Goal: Task Accomplishment & Management: Use online tool/utility

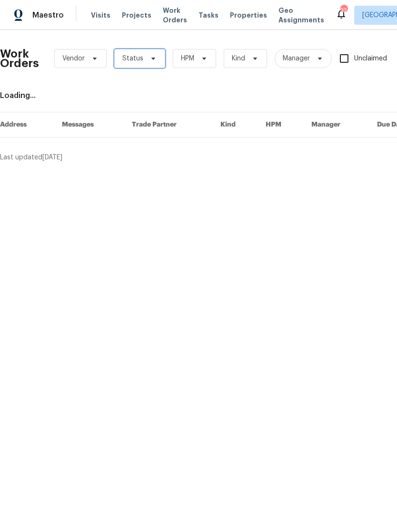
click at [136, 59] on span "Status" at bounding box center [132, 59] width 21 height 10
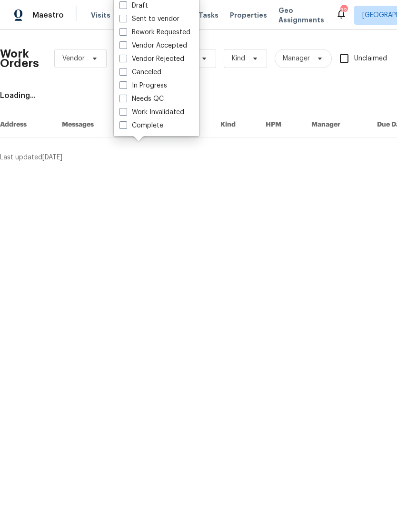
click at [128, 98] on label "Needs QC" at bounding box center [141, 99] width 44 height 10
click at [126, 98] on input "Needs QC" at bounding box center [122, 97] width 6 height 6
checkbox input "true"
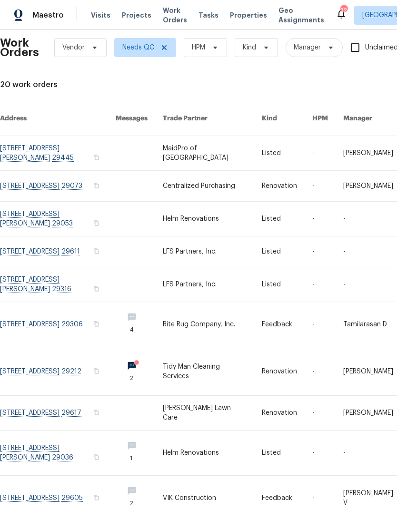
scroll to position [10, 0]
click at [70, 240] on link at bounding box center [58, 252] width 116 height 30
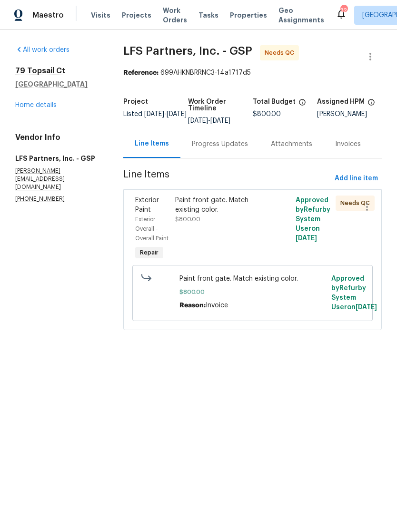
click at [207, 211] on div "Paint front gate. Match existing color." at bounding box center [222, 205] width 94 height 19
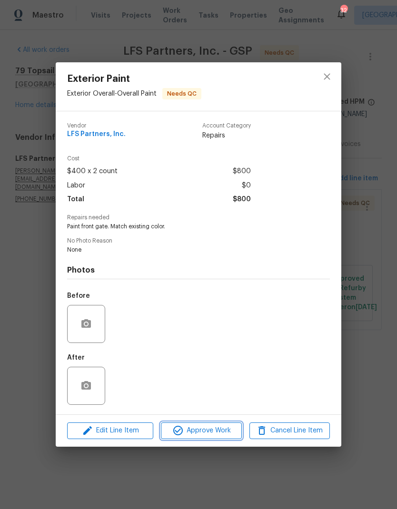
click at [227, 429] on span "Approve Work" at bounding box center [201, 431] width 75 height 12
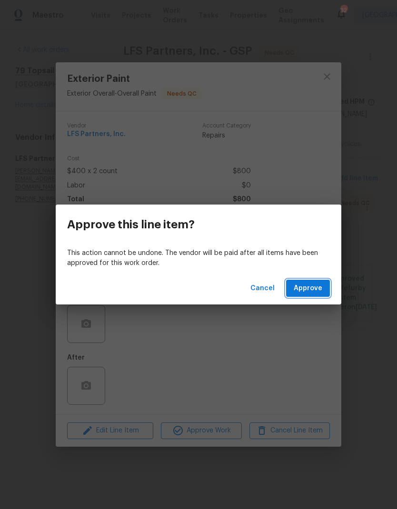
click at [316, 280] on button "Approve" at bounding box center [308, 289] width 44 height 18
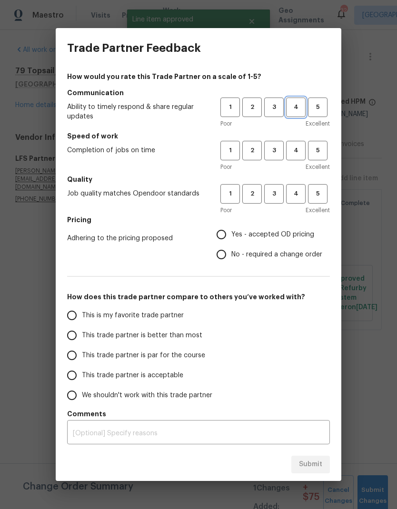
click at [298, 103] on span "4" at bounding box center [296, 107] width 18 height 11
click at [297, 141] on button "4" at bounding box center [296, 151] width 20 height 20
click at [302, 186] on button "4" at bounding box center [296, 194] width 20 height 20
click at [224, 234] on input "Yes - accepted OD pricing" at bounding box center [221, 235] width 20 height 20
radio input "true"
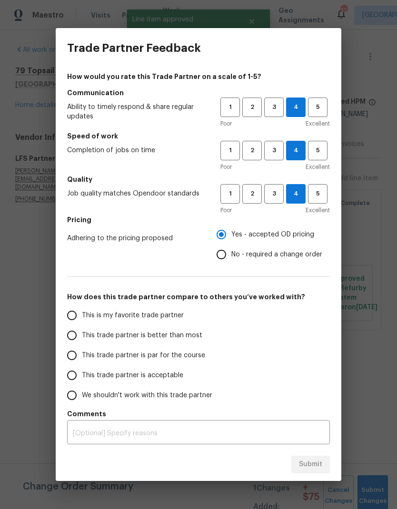
click at [69, 342] on input "This trade partner is better than most" at bounding box center [72, 336] width 20 height 20
click at [317, 468] on span "Submit" at bounding box center [310, 465] width 23 height 12
radio input "true"
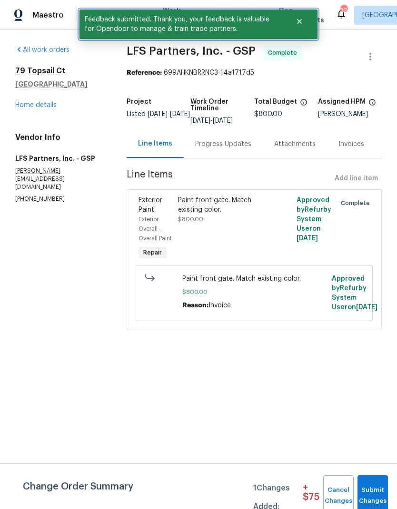
click at [302, 19] on icon "Close" at bounding box center [299, 21] width 5 height 5
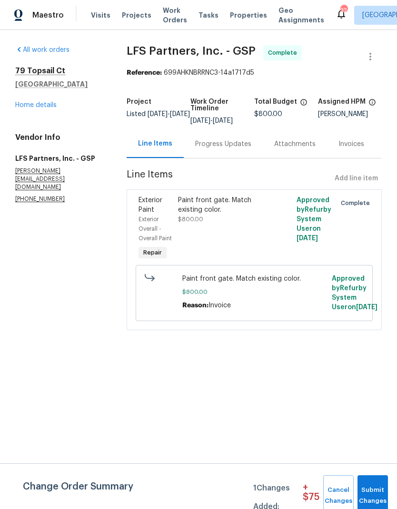
click at [165, 12] on span "Work Orders" at bounding box center [175, 15] width 24 height 19
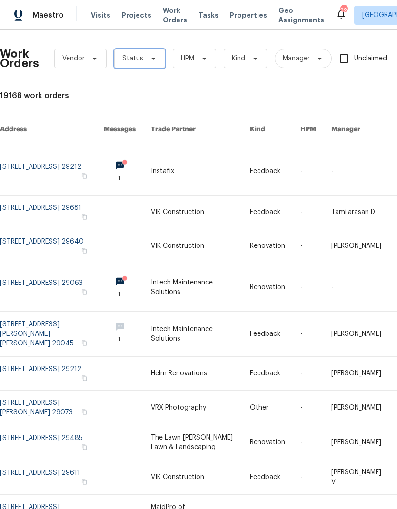
click at [152, 57] on icon at bounding box center [153, 59] width 8 height 8
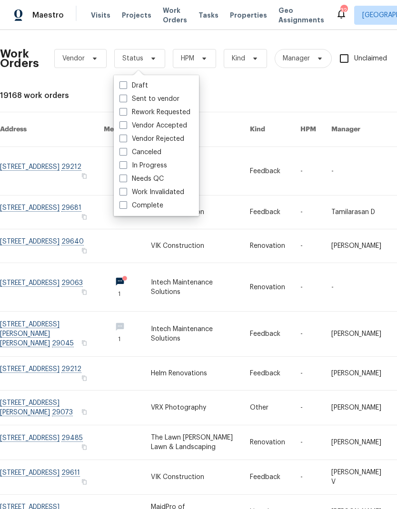
click at [131, 181] on label "Needs QC" at bounding box center [141, 179] width 44 height 10
click at [126, 180] on input "Needs QC" at bounding box center [122, 177] width 6 height 6
checkbox input "true"
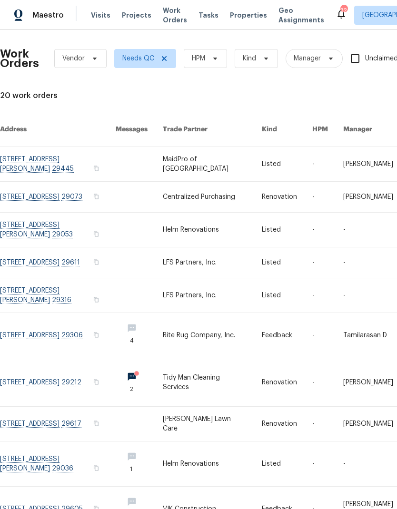
click at [76, 290] on link at bounding box center [58, 295] width 116 height 34
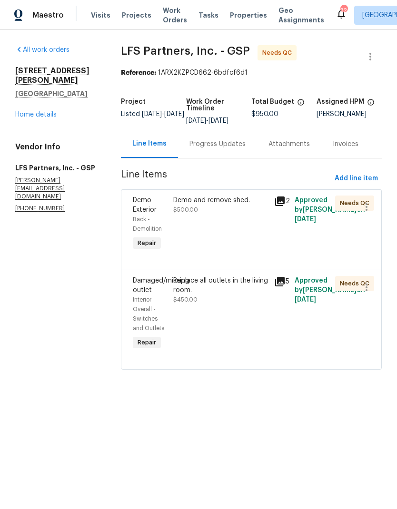
click at [225, 224] on div "Demo and remove shed. $500.00" at bounding box center [220, 224] width 101 height 63
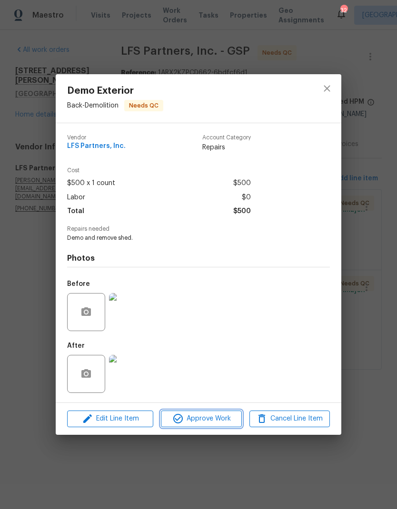
click at [227, 423] on span "Approve Work" at bounding box center [201, 419] width 75 height 12
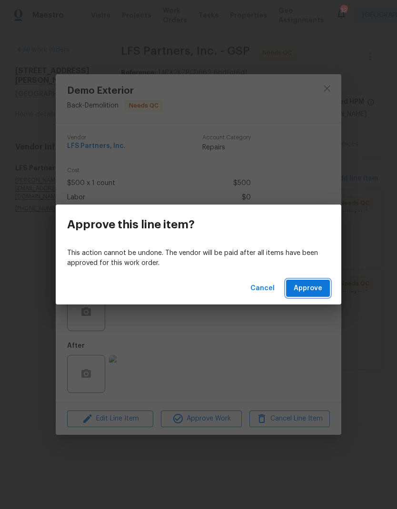
click at [318, 292] on span "Approve" at bounding box center [308, 289] width 29 height 12
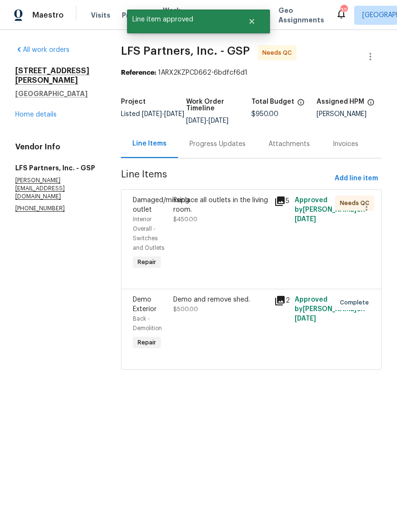
click at [223, 240] on div "Replace all outlets in the living room. $450.00" at bounding box center [220, 234] width 101 height 82
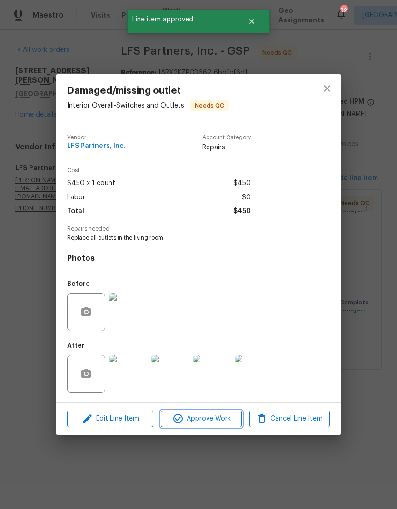
click at [232, 415] on span "Approve Work" at bounding box center [201, 419] width 75 height 12
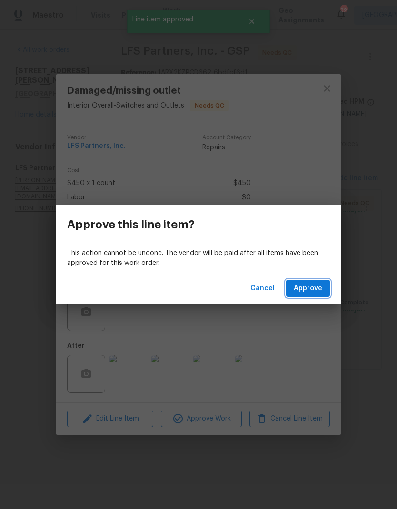
click at [316, 297] on button "Approve" at bounding box center [308, 289] width 44 height 18
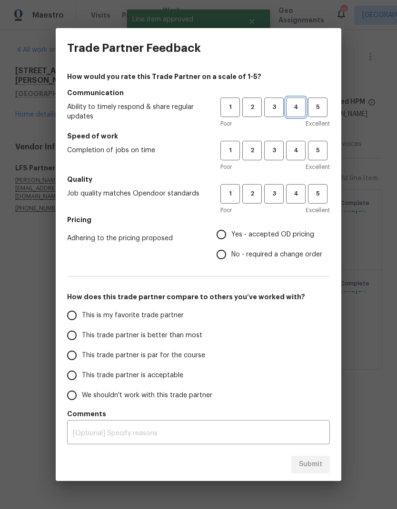
click at [293, 106] on span "4" at bounding box center [296, 107] width 18 height 11
click at [298, 141] on button "4" at bounding box center [296, 151] width 20 height 20
click at [294, 187] on button "4" at bounding box center [296, 194] width 20 height 20
click at [217, 240] on input "Yes - accepted OD pricing" at bounding box center [221, 235] width 20 height 20
radio input "true"
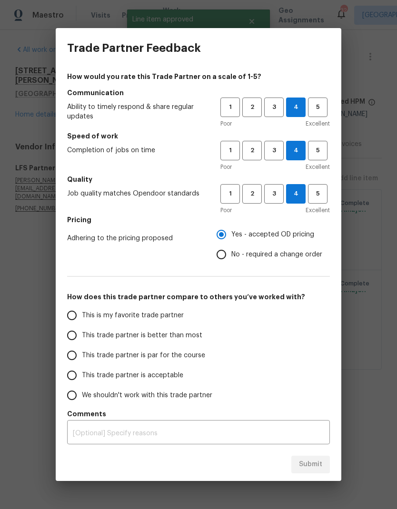
click at [72, 342] on input "This trade partner is better than most" at bounding box center [72, 336] width 20 height 20
click at [328, 462] on button "Submit" at bounding box center [310, 465] width 39 height 18
radio input "true"
radio input "false"
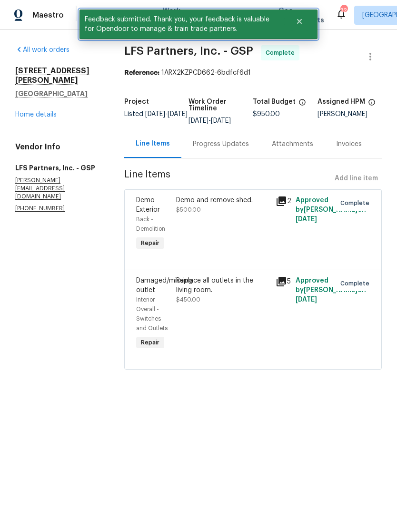
click at [301, 19] on icon "Close" at bounding box center [299, 21] width 5 height 5
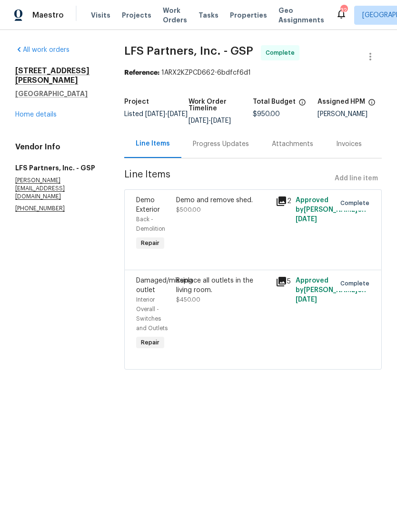
click at [164, 11] on span "Work Orders" at bounding box center [175, 15] width 24 height 19
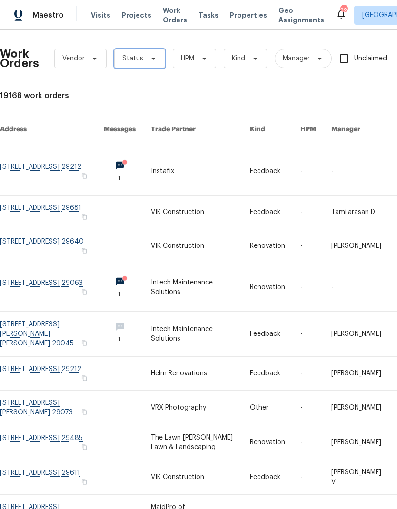
click at [154, 64] on span "Status" at bounding box center [139, 58] width 51 height 19
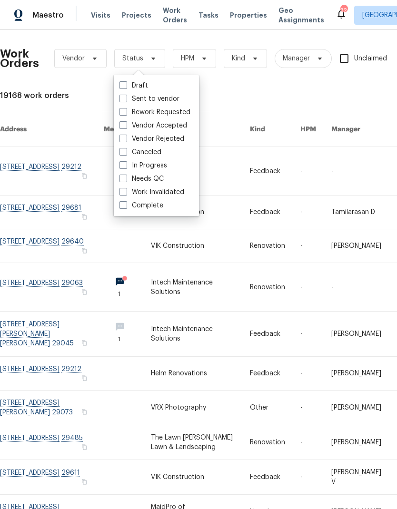
click at [129, 178] on label "Needs QC" at bounding box center [141, 179] width 44 height 10
click at [126, 178] on input "Needs QC" at bounding box center [122, 177] width 6 height 6
checkbox input "true"
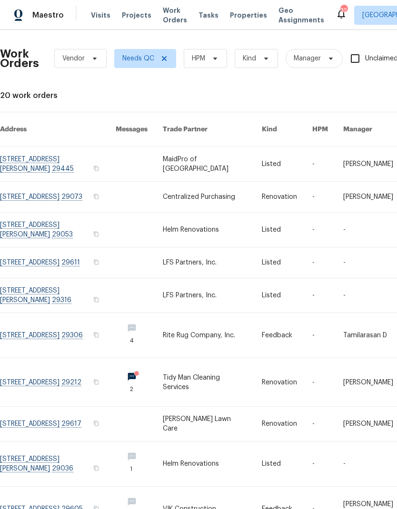
click at [59, 422] on link at bounding box center [58, 424] width 116 height 34
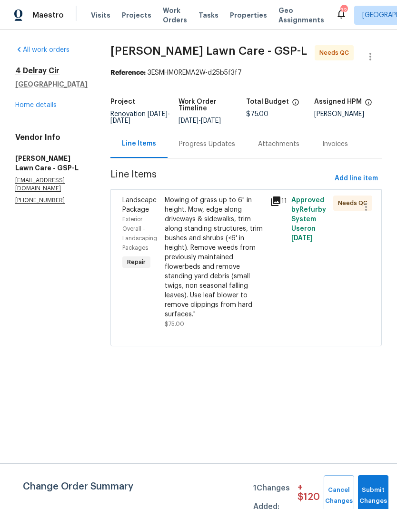
click at [201, 255] on div "Mowing of grass up to 6" in height. Mow, edge along driveways & sidewalks, trim…" at bounding box center [215, 258] width 100 height 124
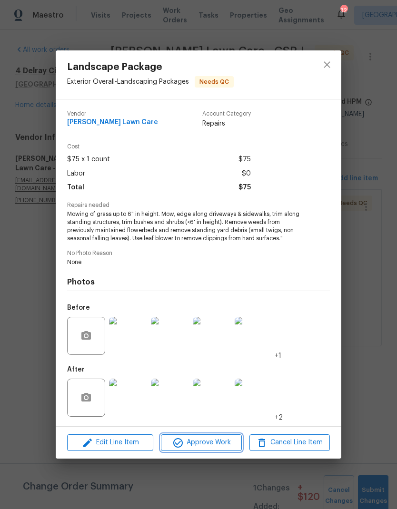
click at [221, 439] on span "Approve Work" at bounding box center [201, 443] width 75 height 12
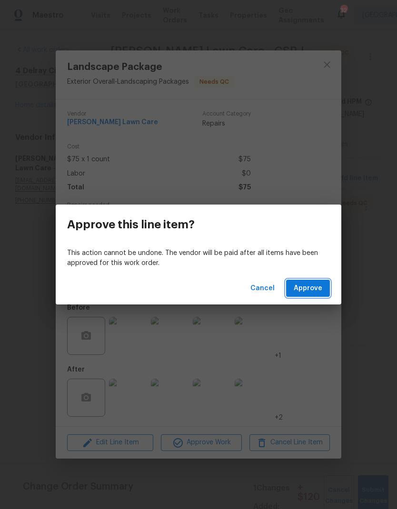
click at [316, 294] on button "Approve" at bounding box center [308, 289] width 44 height 18
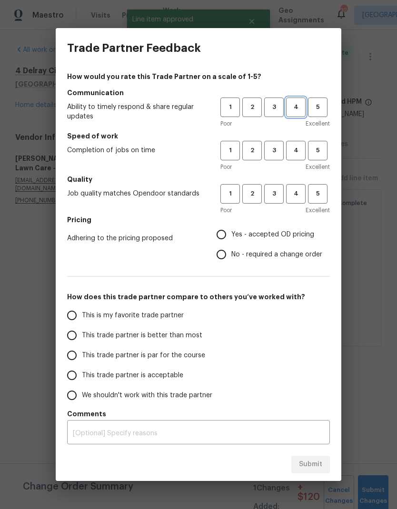
click at [297, 106] on span "4" at bounding box center [296, 107] width 18 height 11
click at [302, 157] on button "4" at bounding box center [296, 151] width 20 height 20
click at [301, 198] on span "4" at bounding box center [296, 193] width 18 height 11
click at [228, 228] on input "Yes - accepted OD pricing" at bounding box center [221, 235] width 20 height 20
radio input "true"
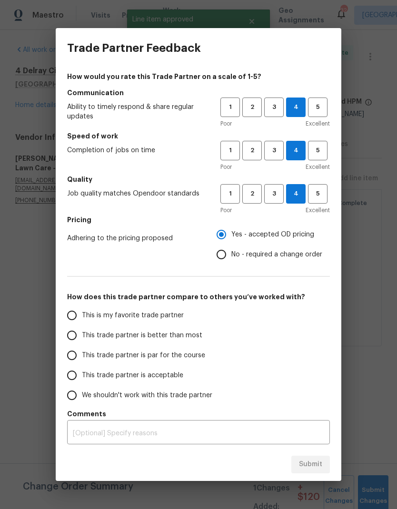
click at [71, 358] on input "This trade partner is par for the course" at bounding box center [72, 356] width 20 height 20
click at [321, 458] on button "Submit" at bounding box center [310, 465] width 39 height 18
radio input "true"
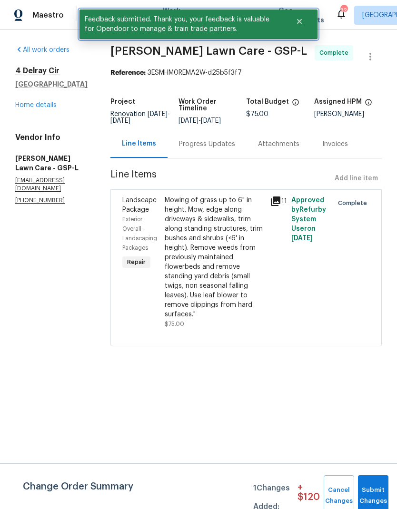
click at [298, 23] on icon "Close" at bounding box center [299, 21] width 5 height 5
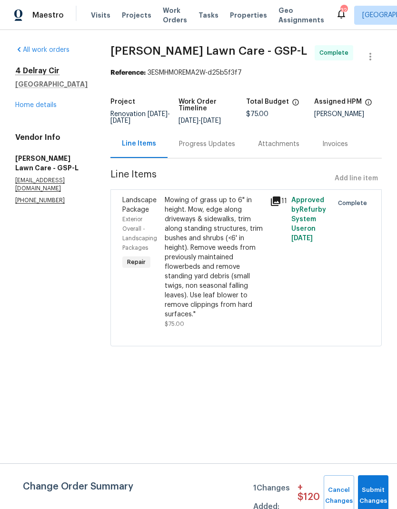
click at [163, 15] on span "Work Orders" at bounding box center [175, 15] width 24 height 19
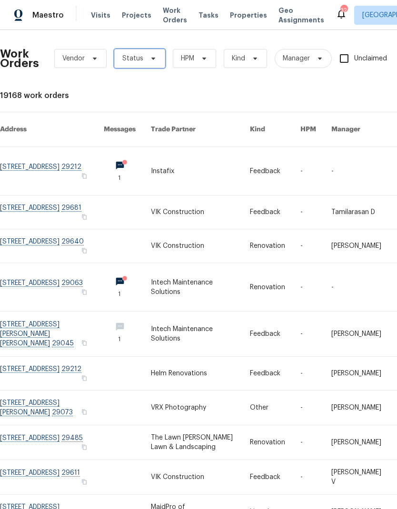
click at [149, 59] on icon at bounding box center [153, 59] width 8 height 8
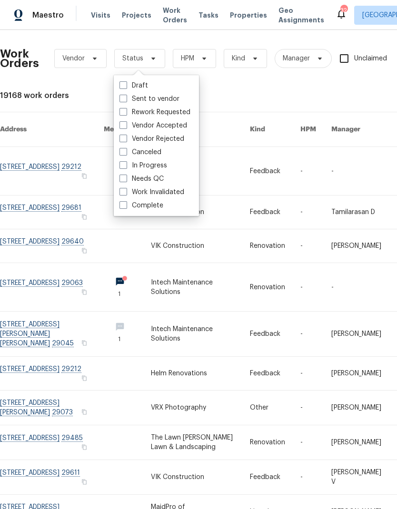
click at [128, 178] on label "Needs QC" at bounding box center [141, 179] width 44 height 10
click at [126, 178] on input "Needs QC" at bounding box center [122, 177] width 6 height 6
checkbox input "true"
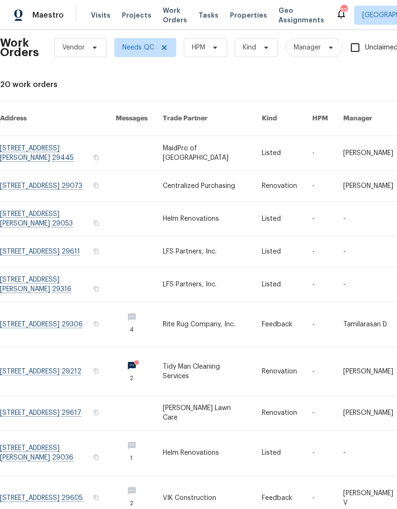
scroll to position [10, 0]
click at [89, 492] on link at bounding box center [58, 498] width 116 height 45
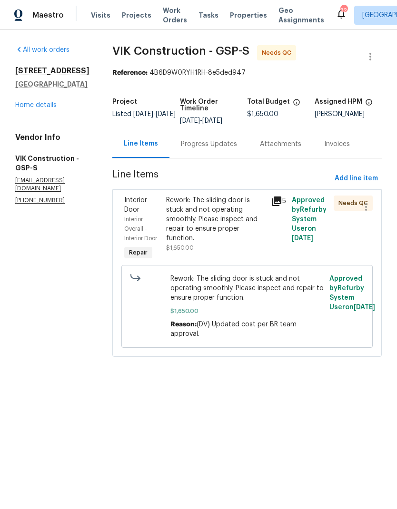
click at [237, 149] on div "Progress Updates" at bounding box center [209, 144] width 56 height 10
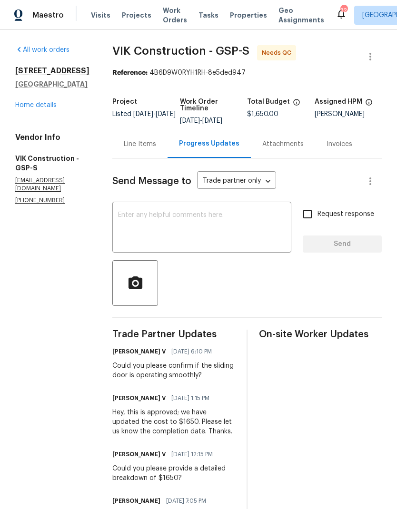
click at [156, 149] on div "Line Items" at bounding box center [140, 144] width 32 height 10
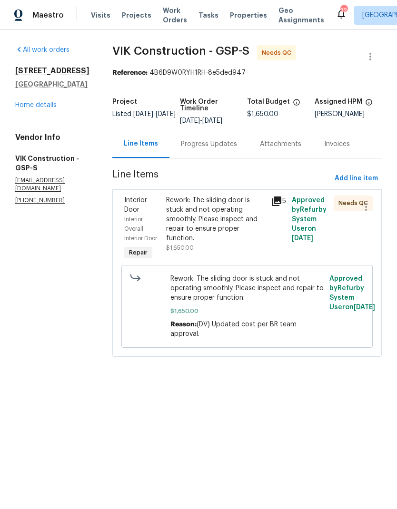
click at [202, 241] on div "Rework: The sliding door is stuck and not operating smoothly. Please inspect an…" at bounding box center [215, 220] width 99 height 48
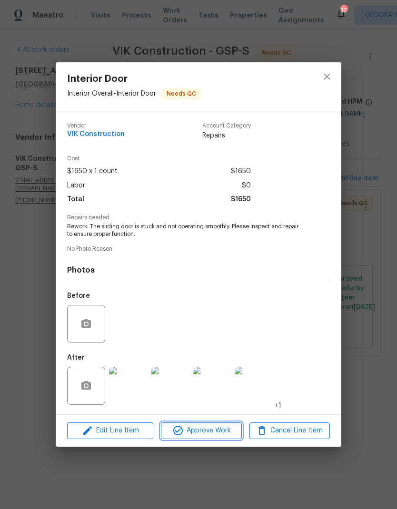
click at [211, 435] on span "Approve Work" at bounding box center [201, 431] width 75 height 12
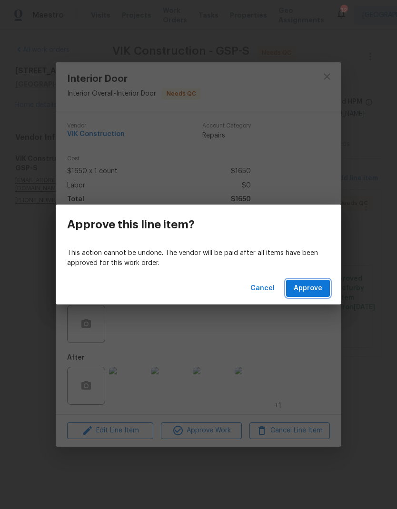
click at [318, 295] on button "Approve" at bounding box center [308, 289] width 44 height 18
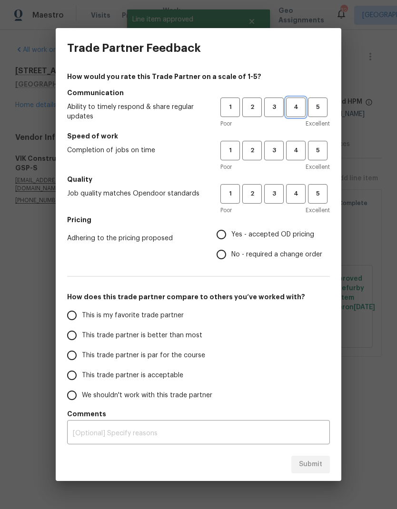
click at [293, 108] on span "4" at bounding box center [296, 107] width 18 height 11
click at [300, 151] on span "4" at bounding box center [296, 150] width 18 height 11
click at [298, 196] on span "4" at bounding box center [296, 193] width 18 height 11
click at [224, 234] on input "Yes - accepted OD pricing" at bounding box center [221, 235] width 20 height 20
radio input "true"
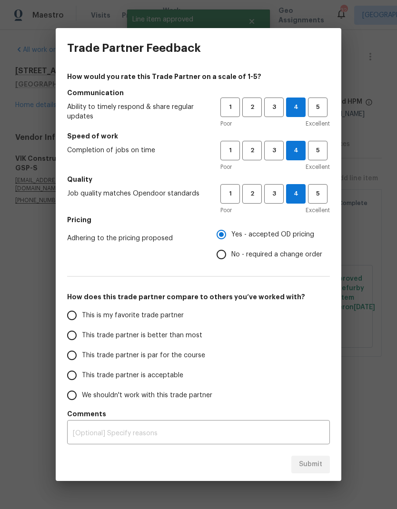
click at [69, 341] on input "This trade partner is better than most" at bounding box center [72, 336] width 20 height 20
click at [319, 473] on button "Submit" at bounding box center [310, 465] width 39 height 18
radio input "true"
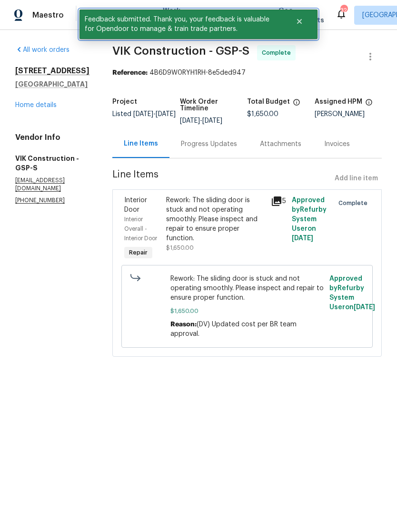
click at [302, 18] on icon "Close" at bounding box center [300, 22] width 8 height 8
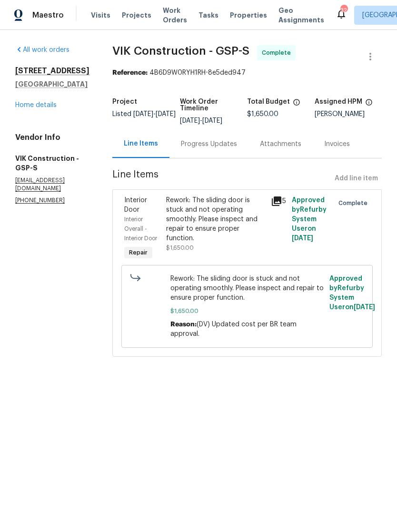
click at [171, 9] on span "Work Orders" at bounding box center [175, 15] width 24 height 19
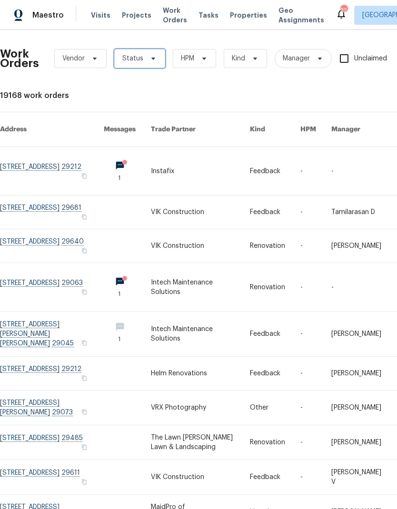
click at [160, 57] on span "Status" at bounding box center [139, 58] width 51 height 19
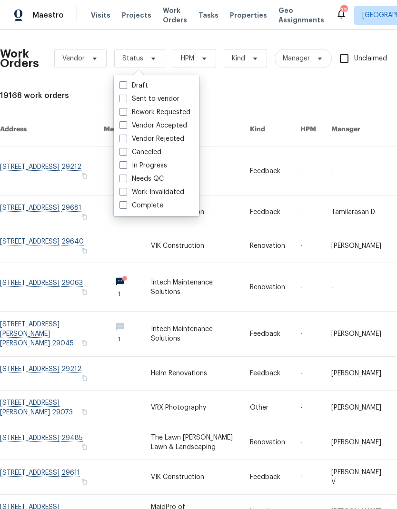
click at [126, 179] on span at bounding box center [123, 179] width 8 height 8
click at [126, 179] on input "Needs QC" at bounding box center [122, 177] width 6 height 6
checkbox input "true"
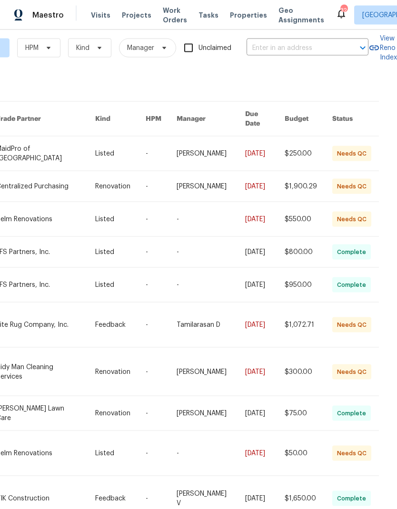
scroll to position [38, 0]
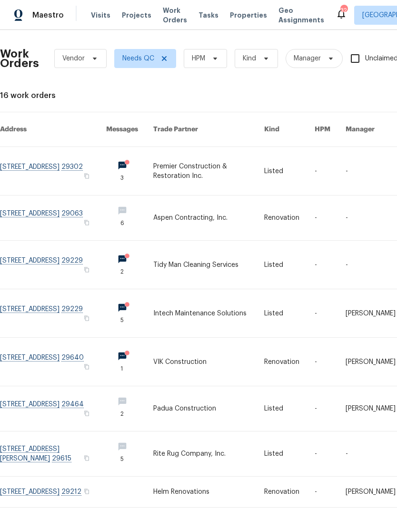
scroll to position [0, 0]
click at [57, 149] on link at bounding box center [53, 171] width 106 height 48
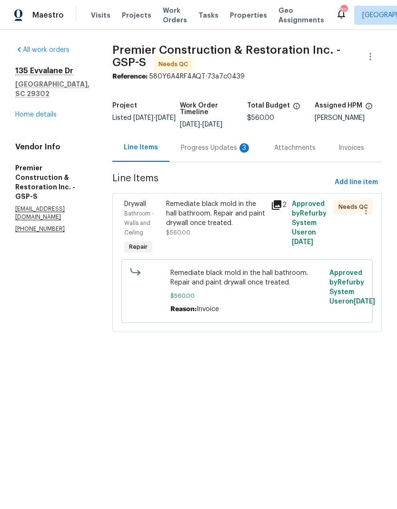
click at [217, 144] on div "Progress Updates 3" at bounding box center [216, 148] width 70 height 10
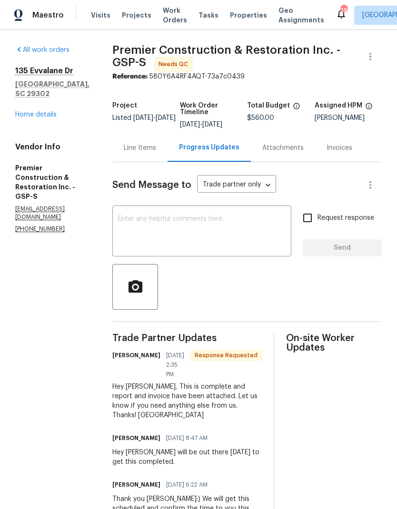
click at [143, 151] on div "Line Items" at bounding box center [140, 148] width 32 height 10
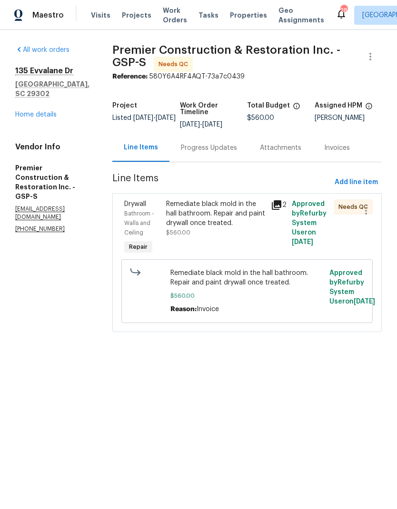
click at [192, 228] on div "Remediate black mold in the hall bathroom. Repair and paint drywall once treate…" at bounding box center [215, 218] width 99 height 38
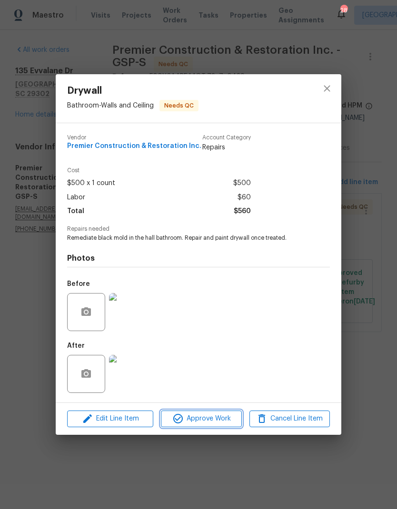
click at [222, 426] on button "Approve Work" at bounding box center [201, 419] width 80 height 17
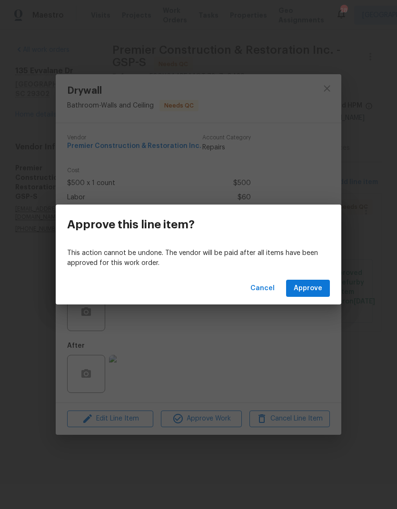
click at [319, 296] on button "Approve" at bounding box center [308, 289] width 44 height 18
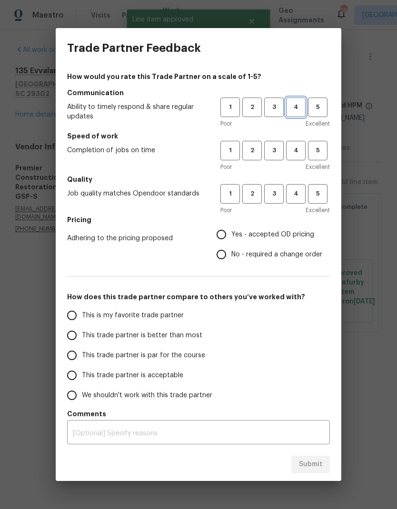
click at [300, 109] on span "4" at bounding box center [296, 107] width 18 height 11
click at [302, 146] on span "4" at bounding box center [296, 150] width 18 height 11
click at [302, 187] on button "4" at bounding box center [296, 194] width 20 height 20
click at [227, 237] on input "Yes - accepted OD pricing" at bounding box center [221, 235] width 20 height 20
radio input "true"
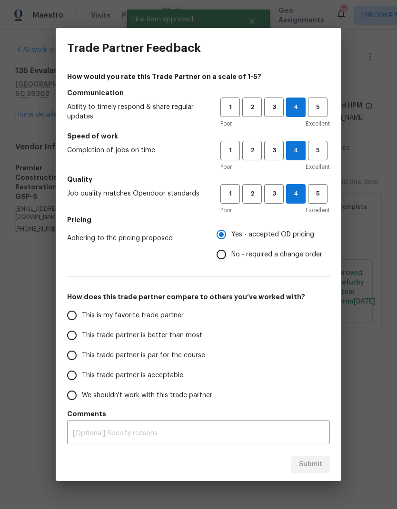
click at [81, 335] on input "This trade partner is better than most" at bounding box center [72, 336] width 20 height 20
click at [319, 463] on span "Submit" at bounding box center [310, 465] width 23 height 12
radio input "true"
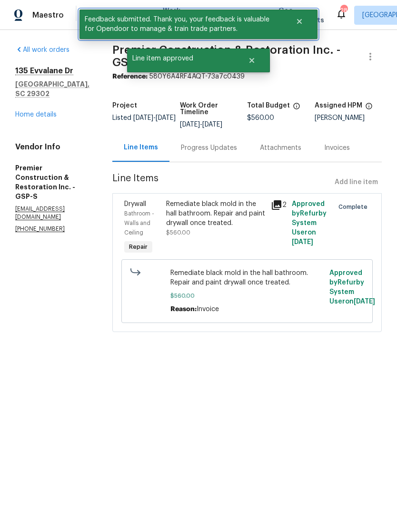
click at [298, 18] on icon "Close" at bounding box center [300, 22] width 8 height 8
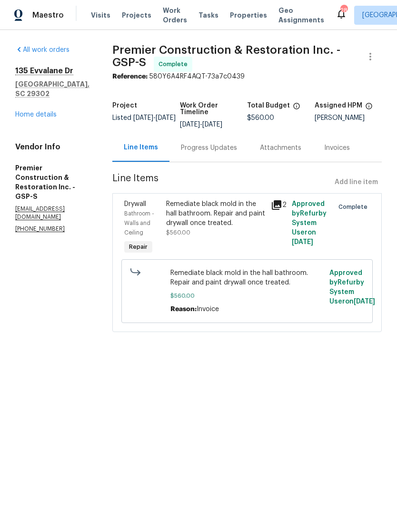
click at [170, 11] on span "Work Orders" at bounding box center [175, 15] width 24 height 19
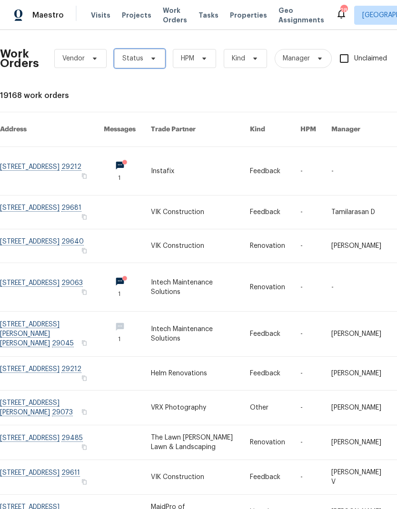
click at [149, 55] on icon at bounding box center [153, 59] width 8 height 8
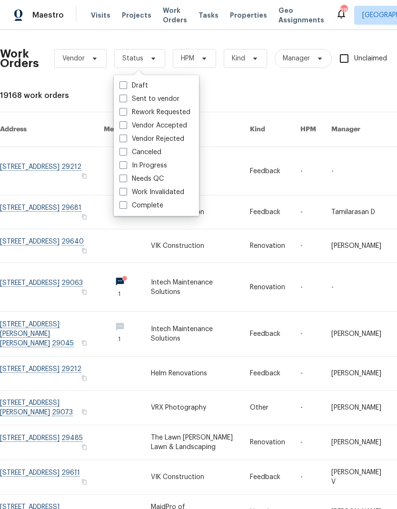
click at [127, 180] on span at bounding box center [123, 179] width 8 height 8
click at [126, 180] on input "Needs QC" at bounding box center [122, 177] width 6 height 6
checkbox input "true"
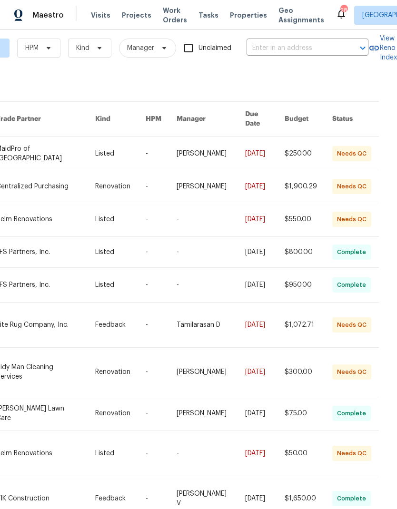
scroll to position [38, 0]
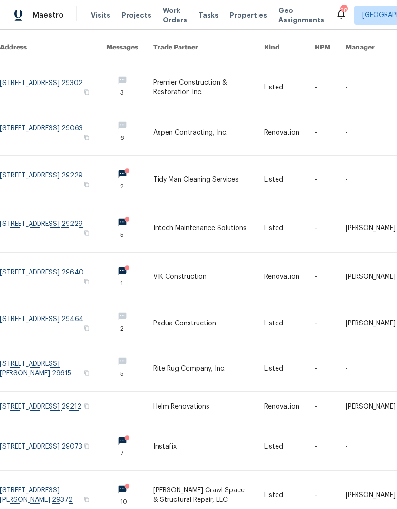
scroll to position [81, 0]
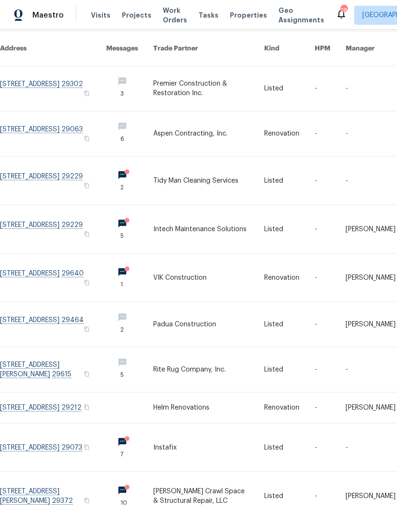
click at [54, 347] on link at bounding box center [53, 369] width 106 height 45
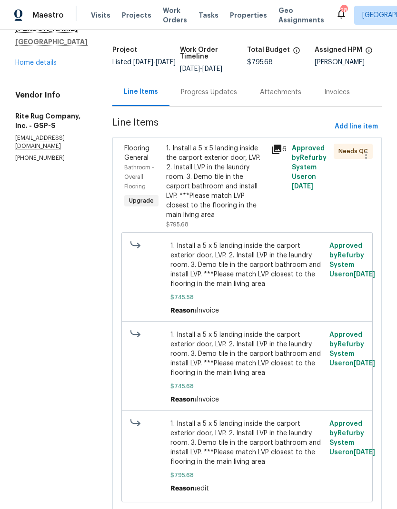
scroll to position [51, 0]
click at [220, 183] on div "1. Install a 5 x 5 landing inside the carport exterior door, LVP. 2. Install LV…" at bounding box center [215, 182] width 99 height 76
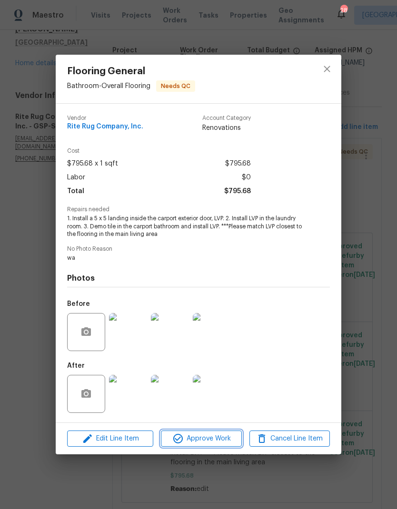
click at [222, 434] on button "Approve Work" at bounding box center [201, 439] width 80 height 17
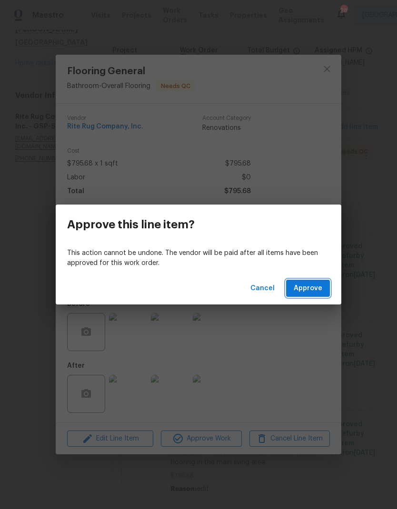
click at [307, 291] on span "Approve" at bounding box center [308, 289] width 29 height 12
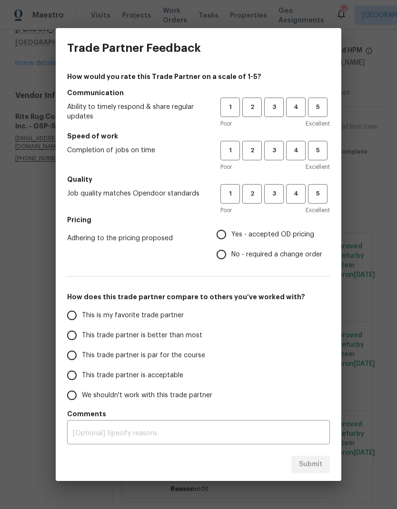
click at [374, 366] on div "Trade Partner Feedback How would you rate this Trade Partner on a scale of 1-5?…" at bounding box center [198, 254] width 397 height 509
